Goal: Obtain resource: Obtain resource

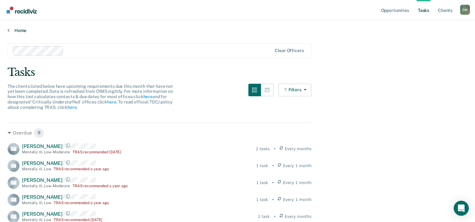
click at [10, 31] on link "Home" at bounding box center [238, 31] width 460 height 6
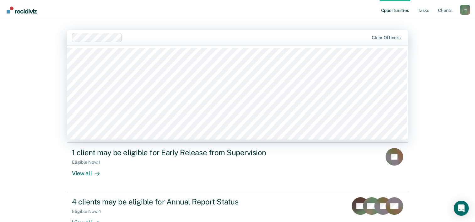
click at [107, 43] on div "Clear officers" at bounding box center [237, 37] width 341 height 15
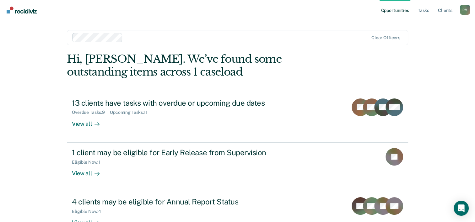
click at [49, 165] on div "Opportunities Tasks Client s Derrick Montanez D M Profile How it works Log Out …" at bounding box center [237, 133] width 475 height 267
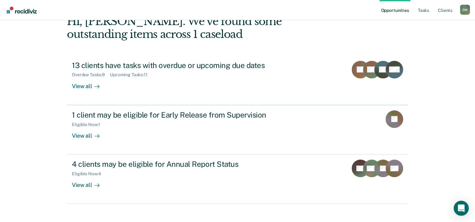
scroll to position [44, 0]
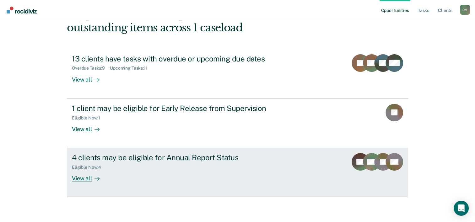
click at [88, 181] on div "View all" at bounding box center [89, 176] width 35 height 12
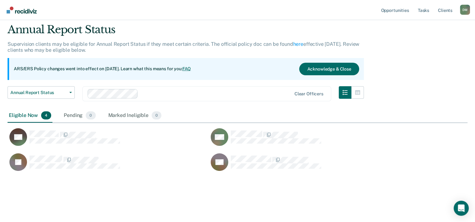
scroll to position [21, 0]
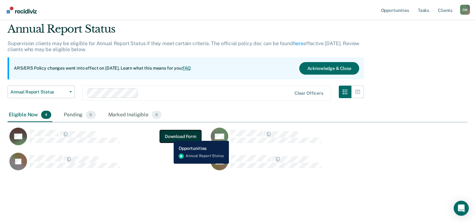
click at [169, 136] on button "Download Form" at bounding box center [180, 136] width 41 height 13
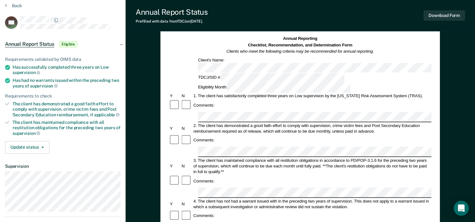
scroll to position [25, 0]
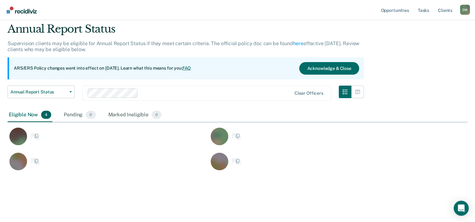
scroll to position [148, 455]
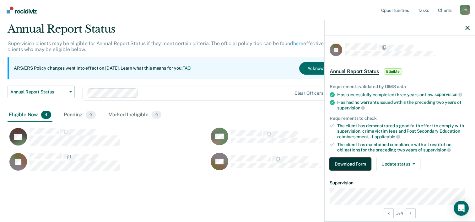
click at [359, 162] on button "Download Form" at bounding box center [350, 164] width 41 height 13
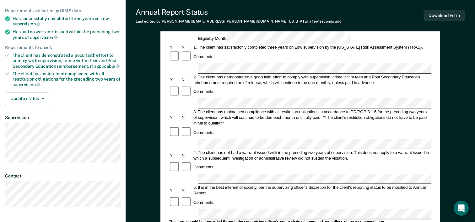
scroll to position [93, 0]
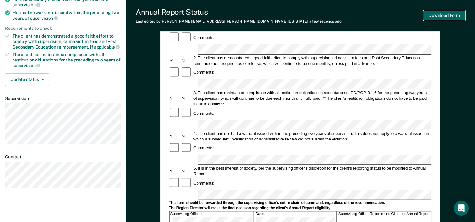
click at [434, 20] on button "Download Form" at bounding box center [444, 15] width 41 height 10
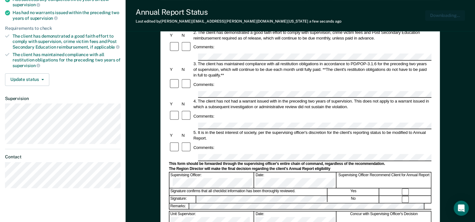
scroll to position [0, 0]
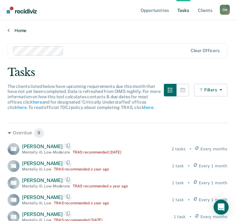
click at [13, 31] on link "Home" at bounding box center [117, 31] width 219 height 6
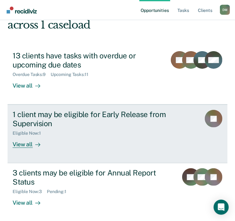
scroll to position [60, 0]
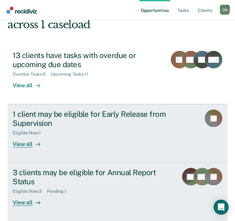
click at [29, 168] on div "3 clients may be eligible for Annual Report Status" at bounding box center [93, 177] width 160 height 18
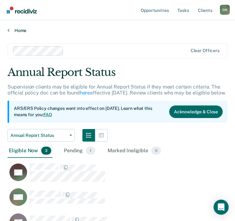
click at [11, 29] on link "Home" at bounding box center [117, 31] width 219 height 6
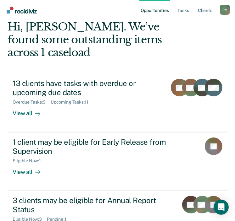
scroll to position [38, 0]
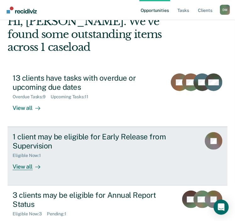
click at [28, 161] on div "View all" at bounding box center [30, 164] width 35 height 12
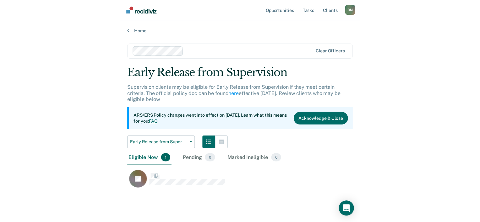
scroll to position [126, 219]
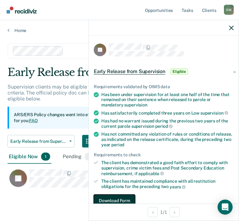
click at [106, 200] on button "Download Form" at bounding box center [114, 201] width 41 height 13
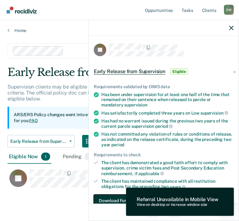
click at [108, 198] on button "Download Form" at bounding box center [114, 201] width 41 height 13
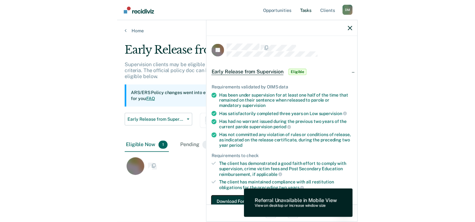
scroll to position [127, 460]
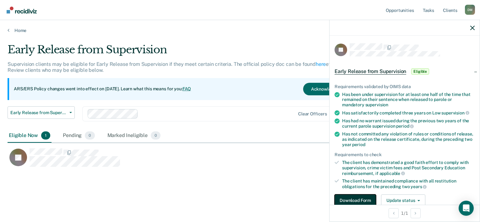
click at [239, 205] on button "Download Form" at bounding box center [354, 201] width 41 height 13
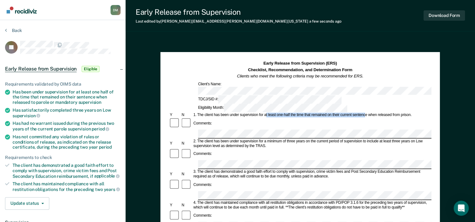
drag, startPoint x: 266, startPoint y: 97, endPoint x: 365, endPoint y: 94, distance: 99.9
click at [239, 113] on div "1. The client has been under supervision for at least one-half the time that re…" at bounding box center [311, 115] width 239 height 5
drag, startPoint x: 265, startPoint y: 96, endPoint x: 367, endPoint y: 99, distance: 101.8
click at [239, 113] on div "1. The client has been under supervision for at least one-half the time that re…" at bounding box center [311, 115] width 239 height 5
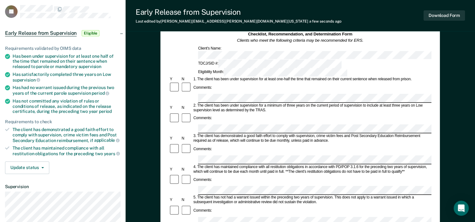
scroll to position [40, 0]
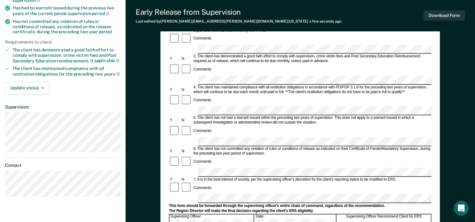
scroll to position [116, 0]
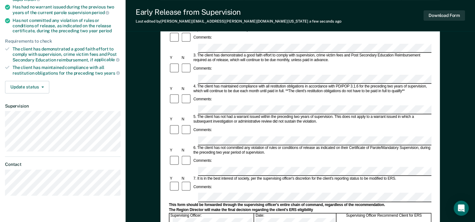
click at [239, 21] on div "Download Form" at bounding box center [444, 16] width 41 height 16
click at [239, 18] on button "Download Form" at bounding box center [444, 15] width 41 height 10
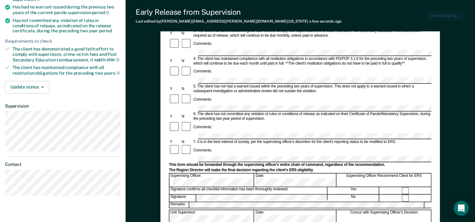
scroll to position [0, 0]
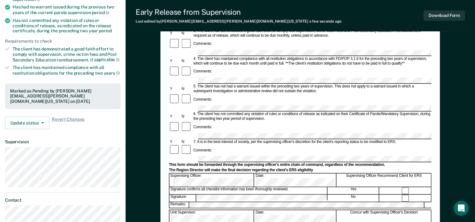
click at [100, 120] on div "Update status Revert from Pending Mark Ineligible Revert Changes" at bounding box center [63, 123] width 116 height 13
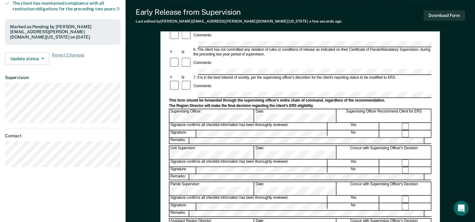
scroll to position [188, 0]
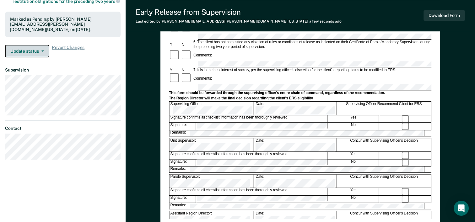
click at [41, 54] on button "Update status" at bounding box center [27, 51] width 44 height 13
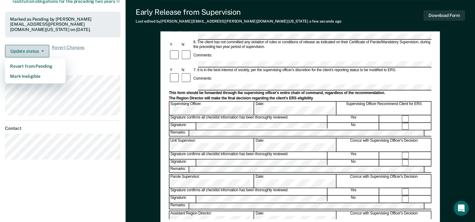
click at [35, 52] on button "Update status" at bounding box center [27, 51] width 44 height 13
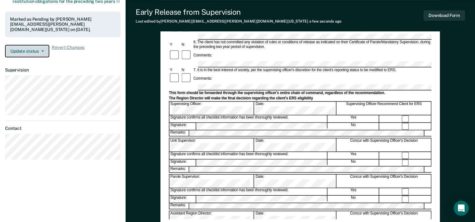
click at [35, 52] on button "Update status" at bounding box center [27, 51] width 44 height 13
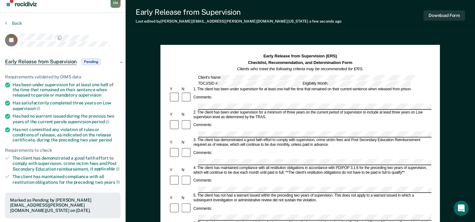
scroll to position [0, 0]
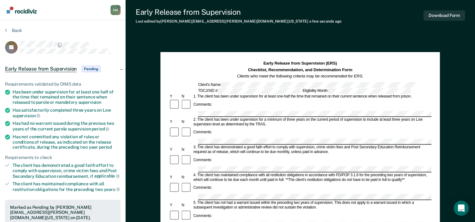
click at [72, 73] on div "Early Release from Supervision Pending" at bounding box center [63, 69] width 126 height 20
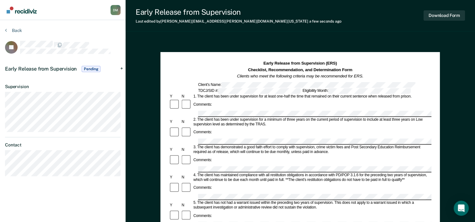
click at [8, 27] on section "Back JB Early Release from Supervision Pending Requirements validated by OIMS d…" at bounding box center [63, 104] width 126 height 169
click at [4, 30] on section "Back JB Early Release from Supervision Pending Requirements validated by OIMS d…" at bounding box center [63, 104] width 126 height 169
click at [6, 31] on icon at bounding box center [6, 30] width 2 height 5
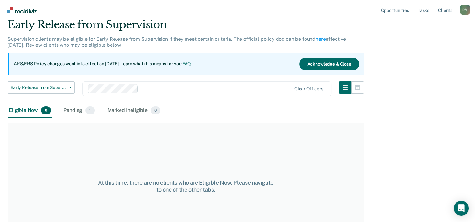
scroll to position [38, 0]
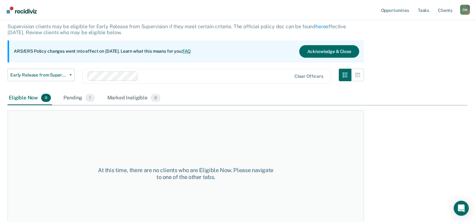
click at [100, 104] on div "Eligible Now 0 Pending 1 Marked Ineligible 0" at bounding box center [85, 98] width 154 height 14
click at [87, 97] on span "1" at bounding box center [89, 98] width 9 height 8
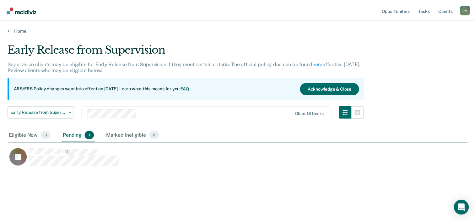
scroll to position [127, 460]
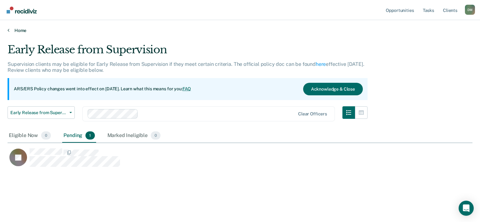
click at [9, 32] on link "Home" at bounding box center [240, 31] width 465 height 6
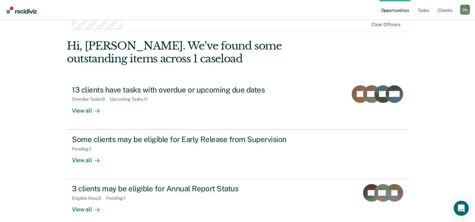
scroll to position [19, 0]
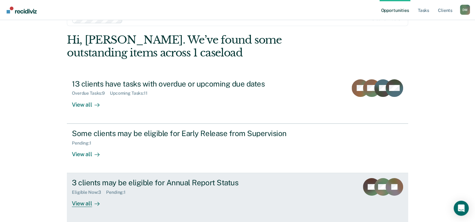
click at [83, 198] on div "View all" at bounding box center [89, 201] width 35 height 12
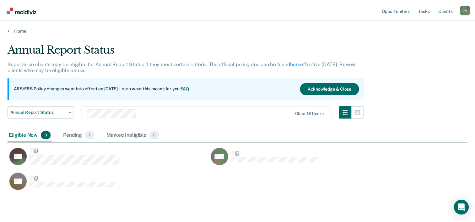
scroll to position [127, 460]
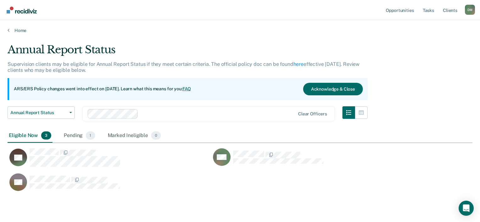
click at [72, 143] on div "PU WY SC" at bounding box center [211, 168] width 407 height 50
click at [76, 134] on div "Pending 1" at bounding box center [79, 136] width 34 height 14
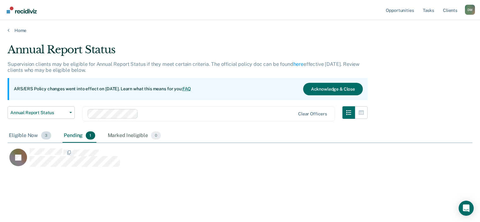
click at [29, 140] on div "Eligible Now 3" at bounding box center [30, 136] width 45 height 14
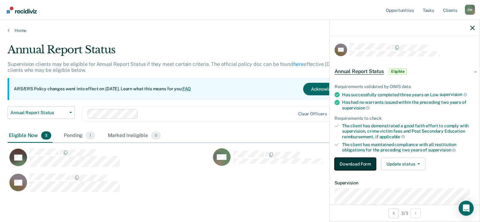
click at [239, 161] on button "Download Form" at bounding box center [354, 164] width 41 height 13
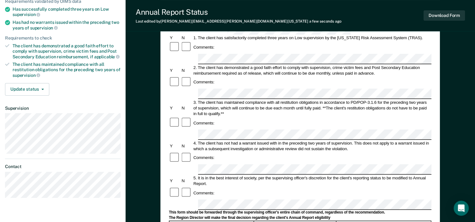
scroll to position [83, 0]
drag, startPoint x: 200, startPoint y: 130, endPoint x: 257, endPoint y: 130, distance: 57.8
click at [239, 176] on div "5. It is in the best interest of society, per the supervising officer's discret…" at bounding box center [311, 181] width 239 height 11
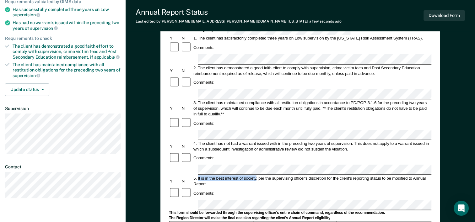
drag, startPoint x: 256, startPoint y: 130, endPoint x: 198, endPoint y: 130, distance: 58.1
click at [198, 176] on div "5. It is in the best interest of society, per the supervising officer's discret…" at bounding box center [311, 181] width 239 height 11
click at [239, 187] on div "Comments:" at bounding box center [300, 193] width 262 height 12
click at [239, 15] on button "Download Form" at bounding box center [444, 15] width 41 height 10
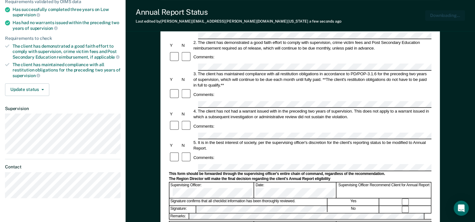
scroll to position [0, 0]
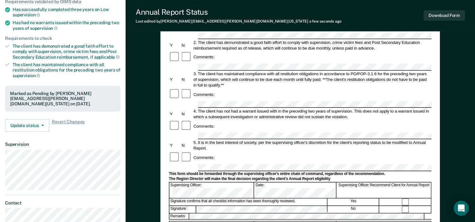
click at [82, 83] on div "Requirements validated by OIMS data Has successfully completed three years on L…" at bounding box center [63, 63] width 126 height 148
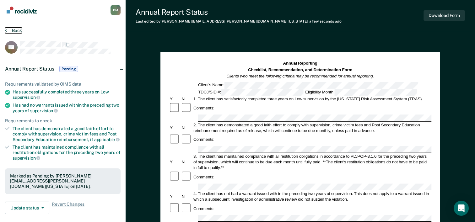
click at [11, 32] on button "Back" at bounding box center [13, 31] width 17 height 6
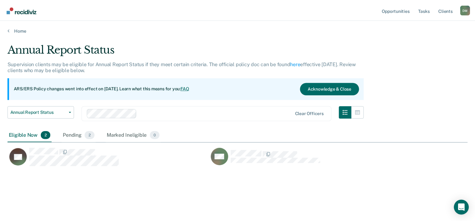
scroll to position [127, 460]
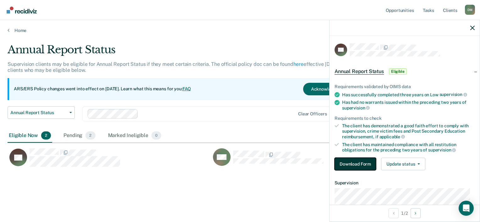
click at [239, 162] on button "Download Form" at bounding box center [354, 164] width 41 height 13
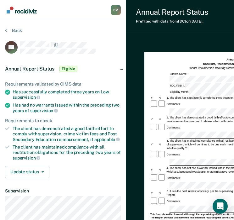
click at [182, 100] on div "Comments:" at bounding box center [237, 104] width 175 height 8
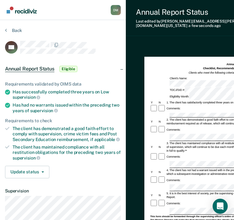
click at [191, 105] on div "Comments:" at bounding box center [237, 109] width 175 height 8
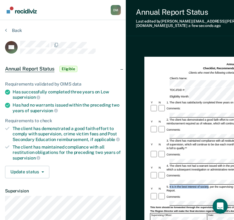
drag, startPoint x: 169, startPoint y: 159, endPoint x: 208, endPoint y: 160, distance: 38.9
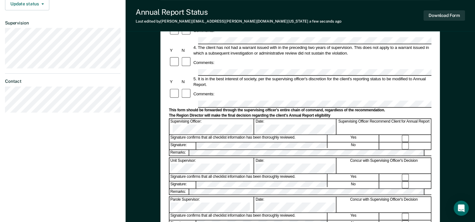
scroll to position [169, 0]
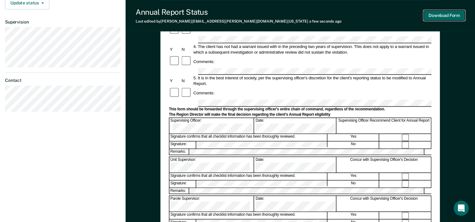
click at [239, 14] on button "Download Form" at bounding box center [444, 15] width 41 height 10
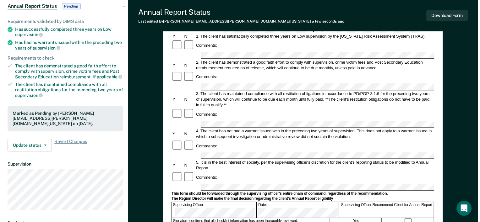
scroll to position [0, 0]
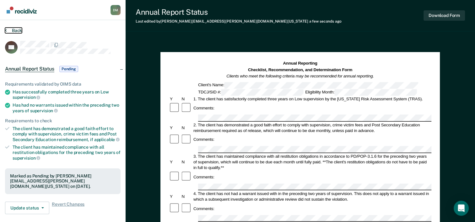
click at [6, 30] on icon at bounding box center [6, 30] width 2 height 5
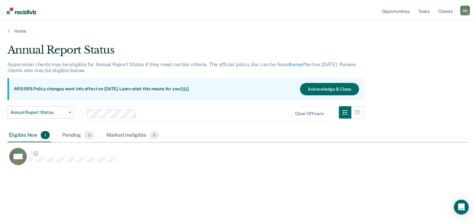
scroll to position [127, 460]
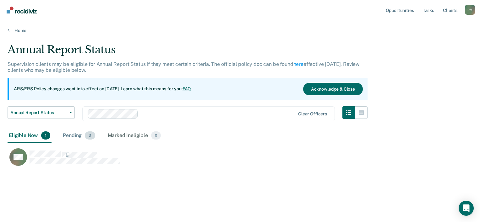
click at [89, 135] on span "3" at bounding box center [90, 136] width 10 height 8
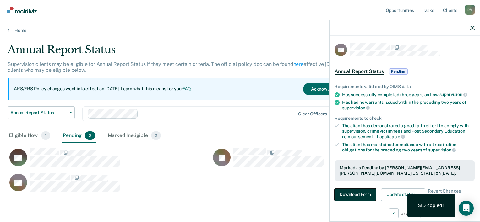
click at [239, 194] on button "Download Form" at bounding box center [354, 195] width 41 height 13
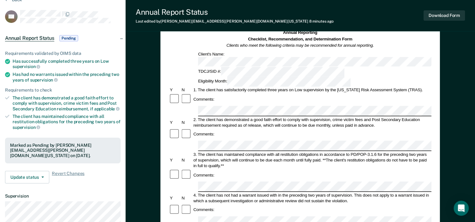
scroll to position [31, 0]
click at [188, 106] on div at bounding box center [300, 111] width 262 height 10
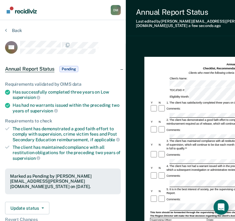
click at [187, 195] on div "Comments:" at bounding box center [237, 199] width 175 height 8
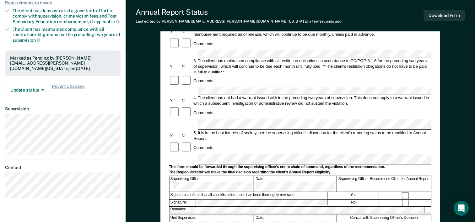
scroll to position [120, 0]
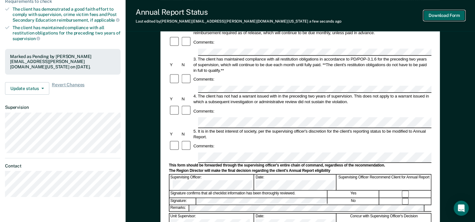
click at [239, 14] on button "Download Form" at bounding box center [444, 15] width 41 height 10
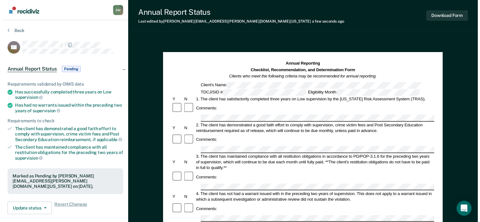
scroll to position [0, 0]
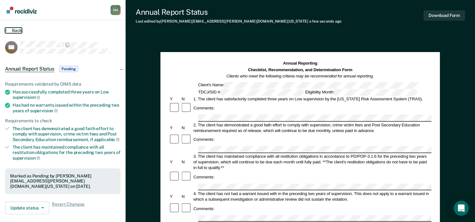
click at [8, 31] on button "Back" at bounding box center [13, 31] width 17 height 6
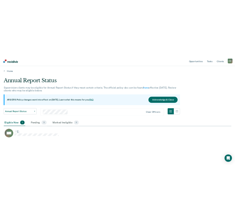
scroll to position [127, 460]
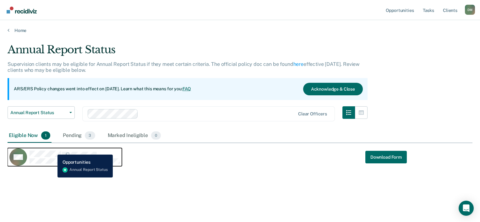
click at [53, 150] on div "WY" at bounding box center [64, 158] width 111 height 18
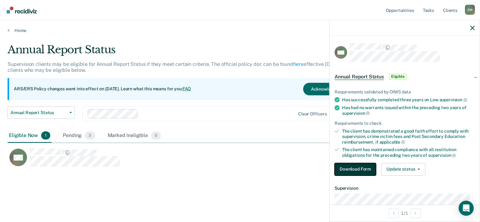
click at [239, 163] on button "Download Form" at bounding box center [354, 169] width 41 height 13
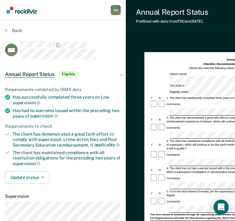
click at [179, 96] on form "Annual Reporting Checklist, Recommendation, and Determination Form Clients who …" at bounding box center [237, 205] width 175 height 295
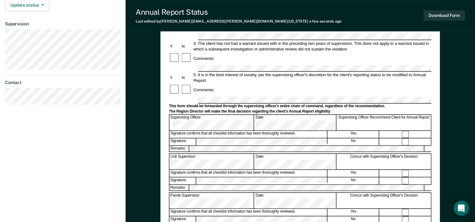
scroll to position [176, 0]
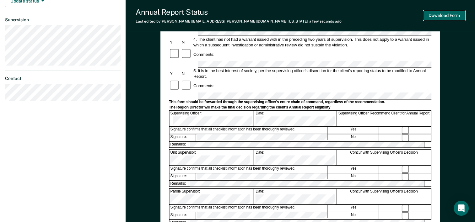
click at [239, 13] on button "Download Form" at bounding box center [444, 15] width 41 height 10
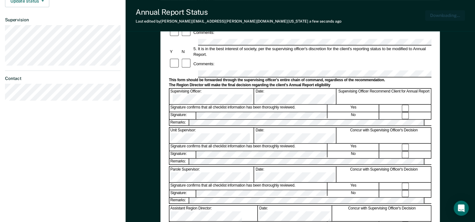
scroll to position [212, 0]
